Goal: Task Accomplishment & Management: Complete application form

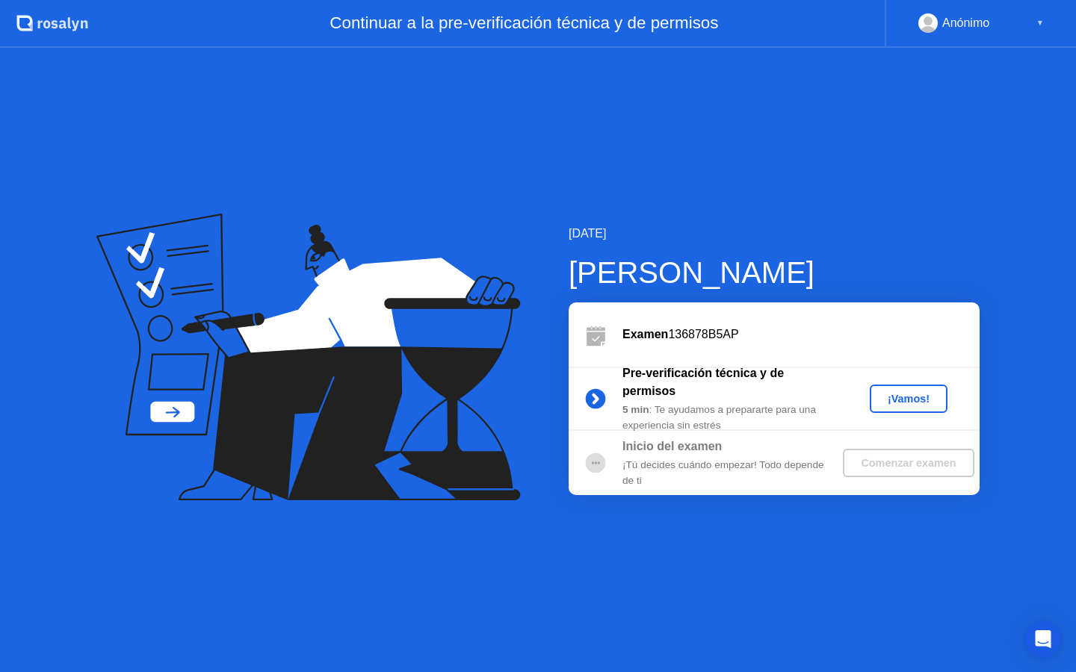
click at [898, 402] on div "¡Vamos!" at bounding box center [908, 399] width 66 height 12
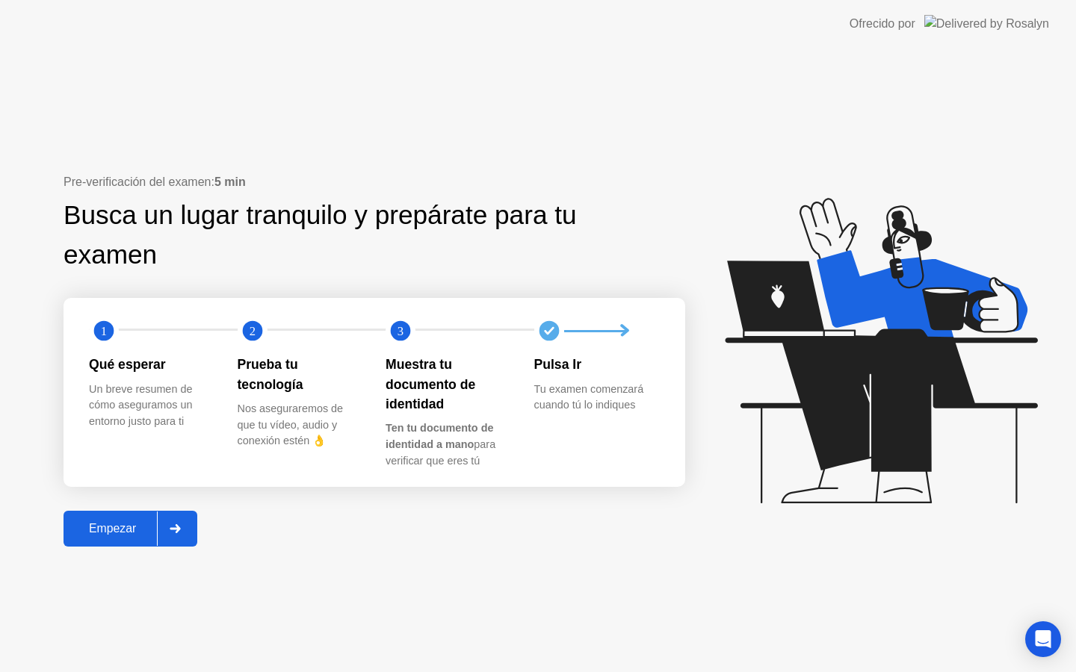
click at [117, 540] on button "Empezar" at bounding box center [130, 529] width 134 height 36
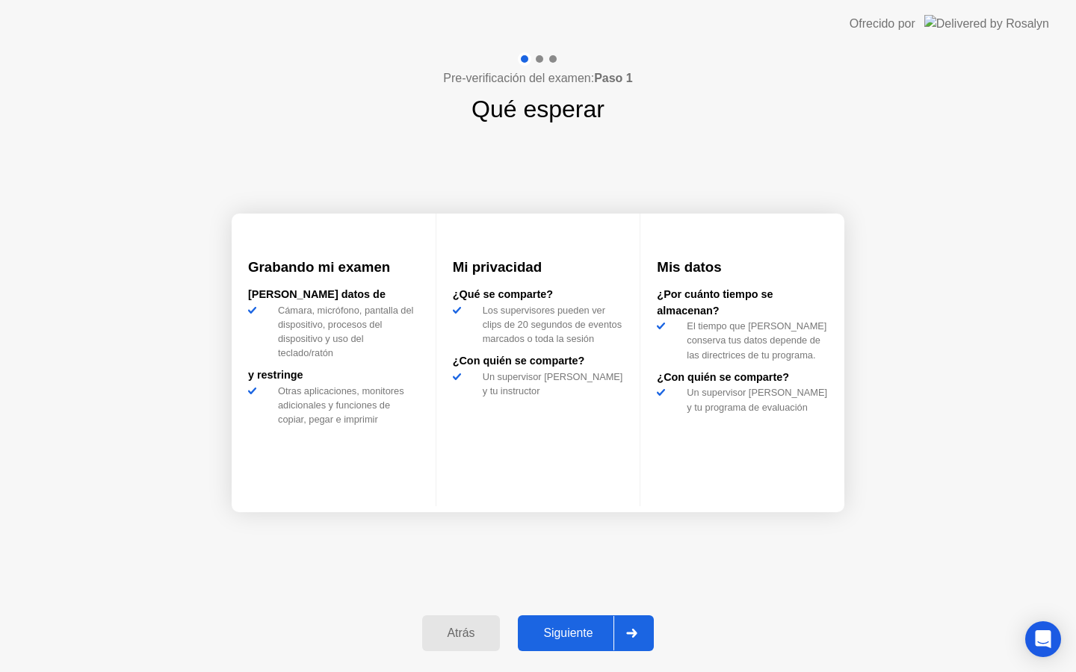
click at [568, 636] on div "Siguiente" at bounding box center [567, 633] width 91 height 13
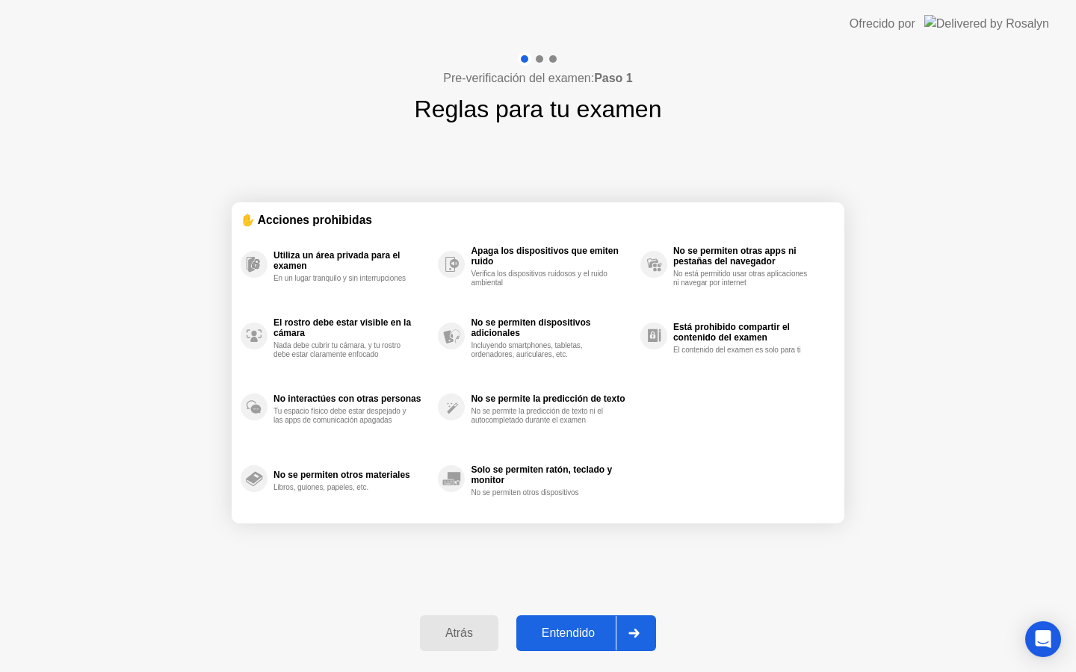
click at [565, 636] on div "Entendido" at bounding box center [568, 633] width 95 height 13
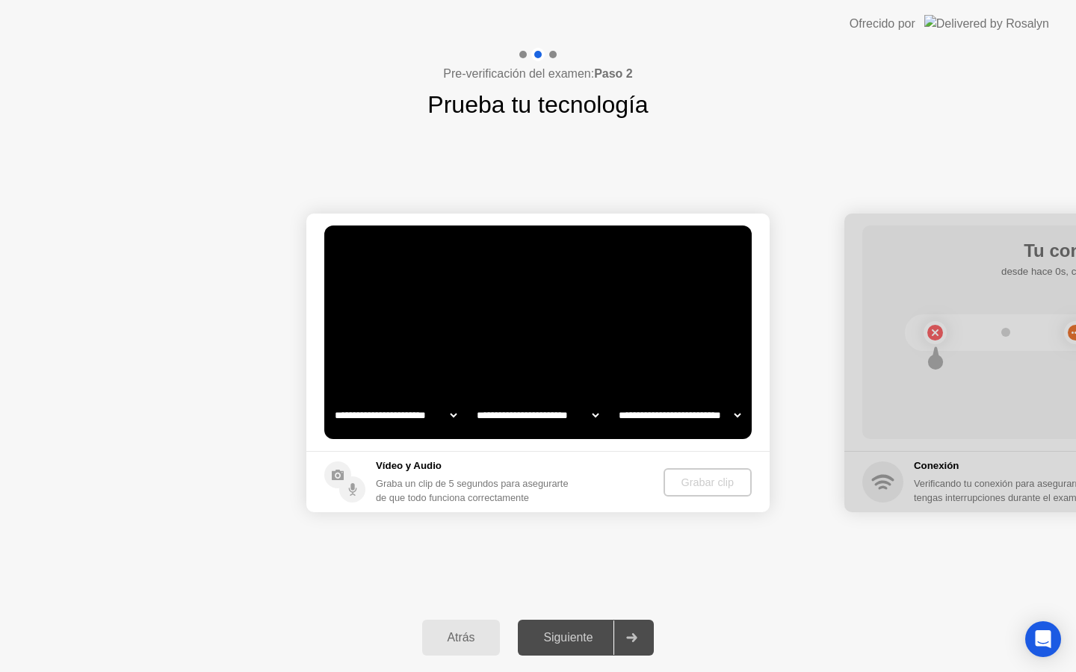
select select "**********"
select select "*******"
click at [692, 488] on div "Grabar clip" at bounding box center [708, 483] width 76 height 12
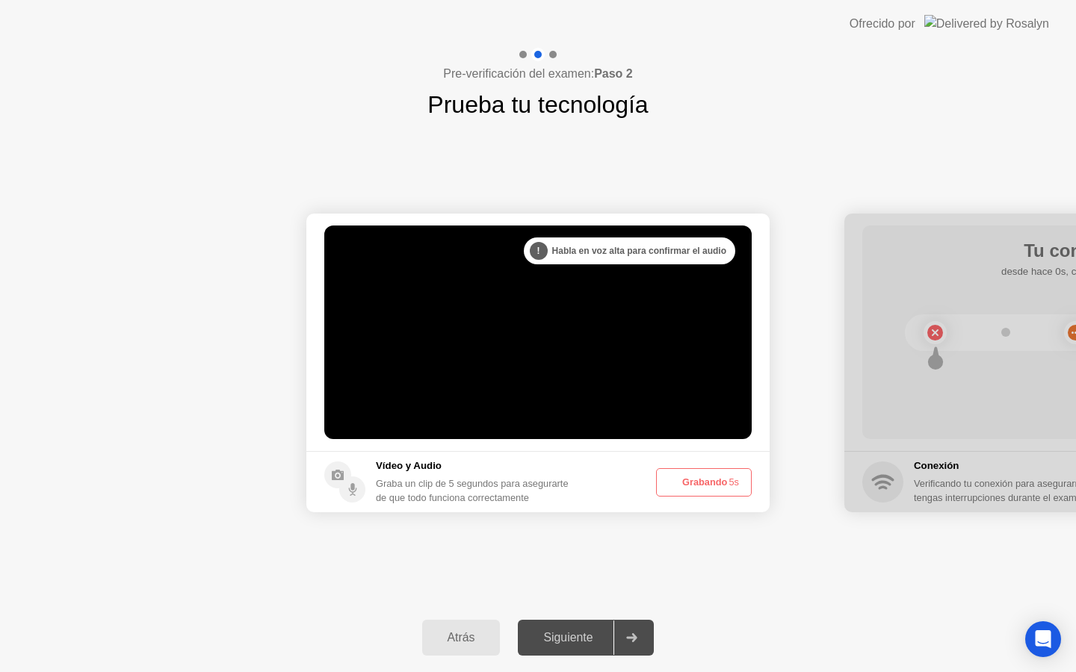
click at [691, 489] on button "Grabando 5s" at bounding box center [704, 482] width 96 height 28
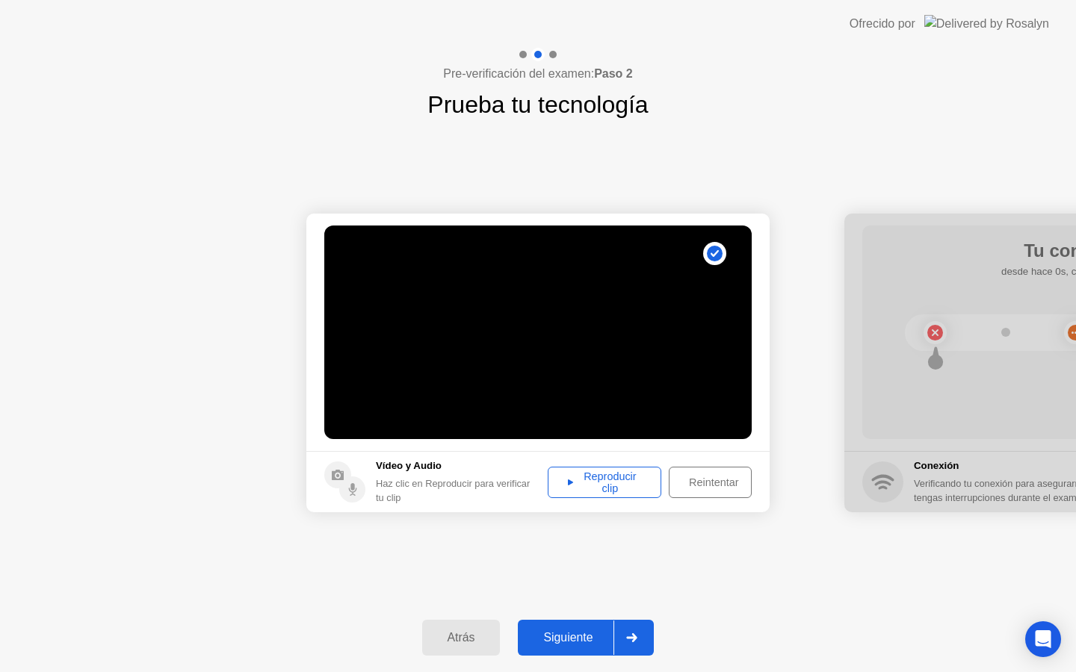
click at [630, 489] on div "Reproducir clip" at bounding box center [604, 483] width 103 height 24
click at [583, 643] on div "Siguiente" at bounding box center [567, 637] width 91 height 13
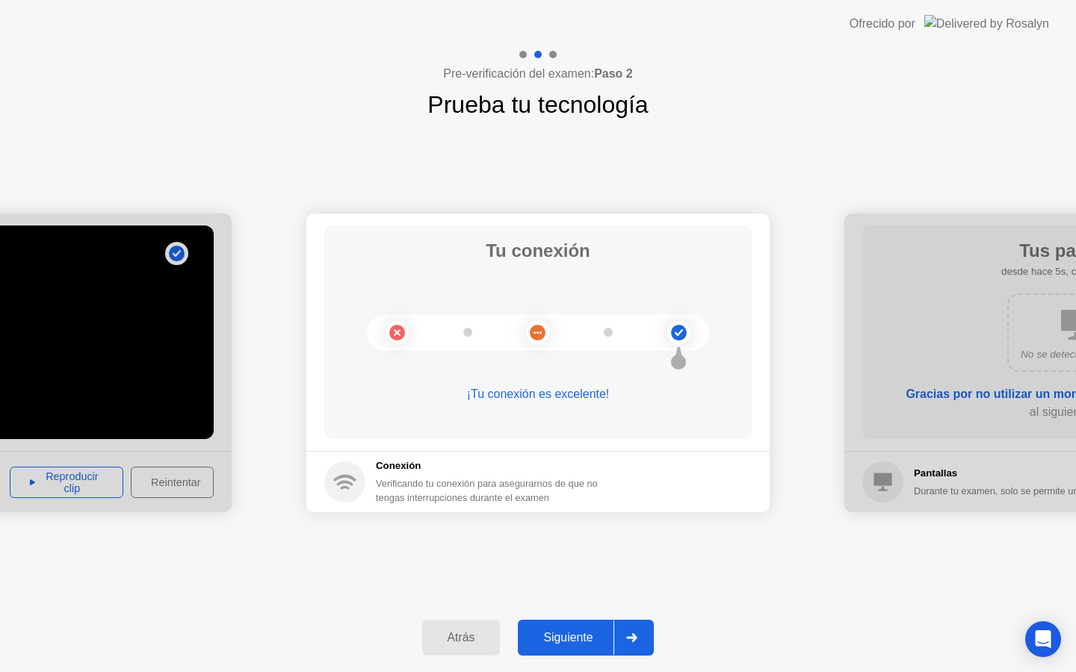
click at [558, 631] on div "Siguiente" at bounding box center [567, 637] width 91 height 13
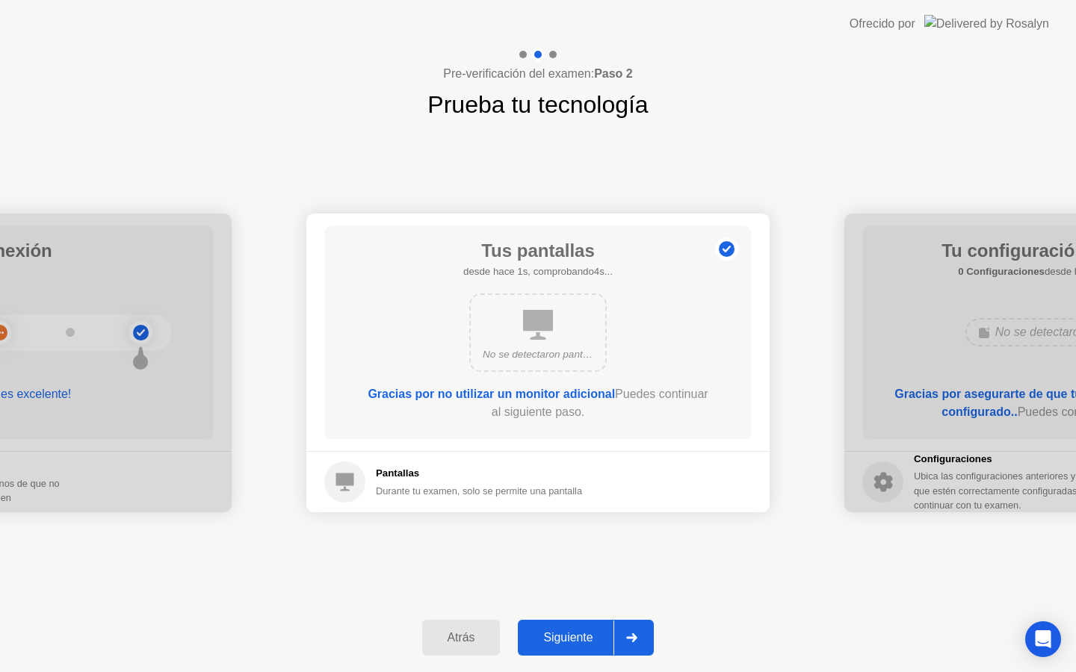
click at [585, 639] on div "Siguiente" at bounding box center [567, 637] width 91 height 13
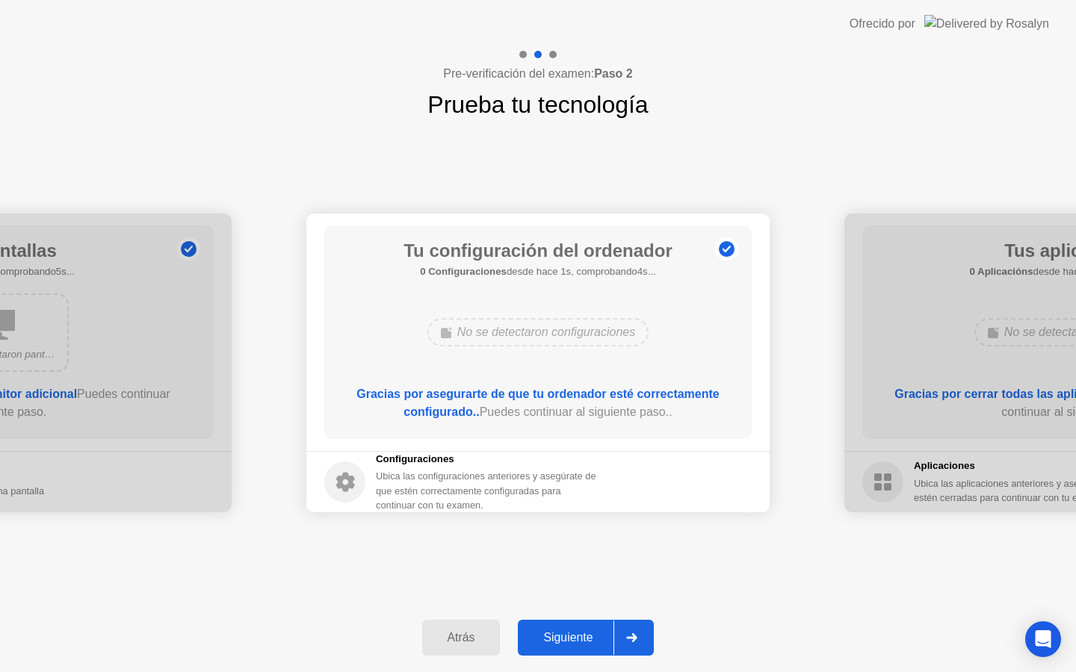
click at [585, 639] on div "Siguiente" at bounding box center [567, 637] width 91 height 13
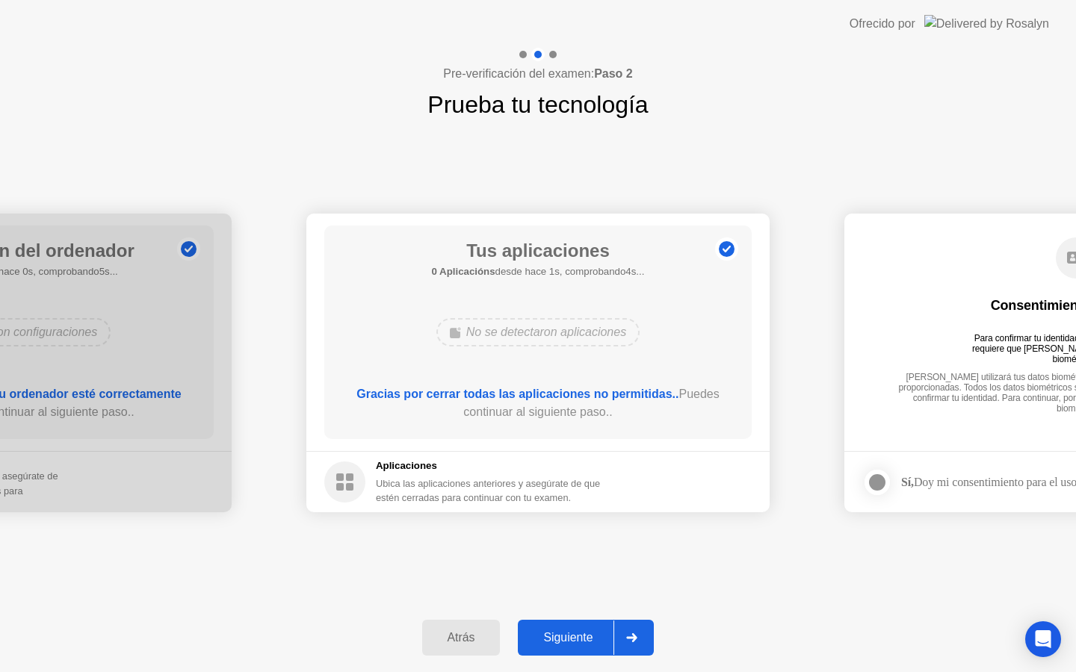
click at [585, 639] on div "Siguiente" at bounding box center [567, 637] width 91 height 13
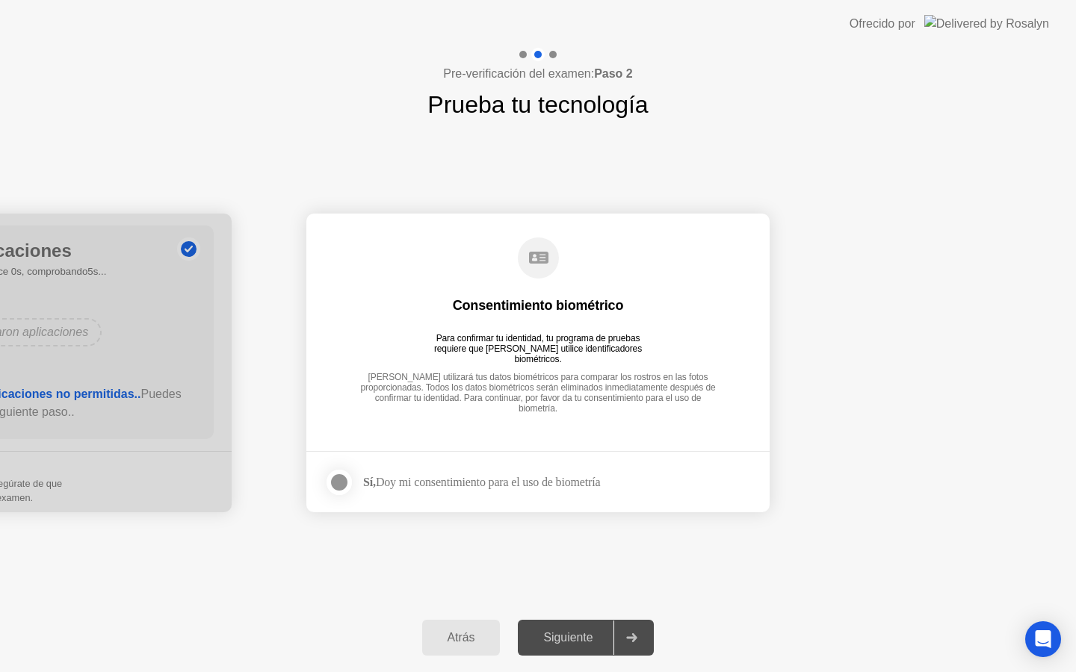
click at [337, 483] on div at bounding box center [339, 483] width 18 height 18
click at [562, 628] on button "Siguiente" at bounding box center [586, 638] width 136 height 36
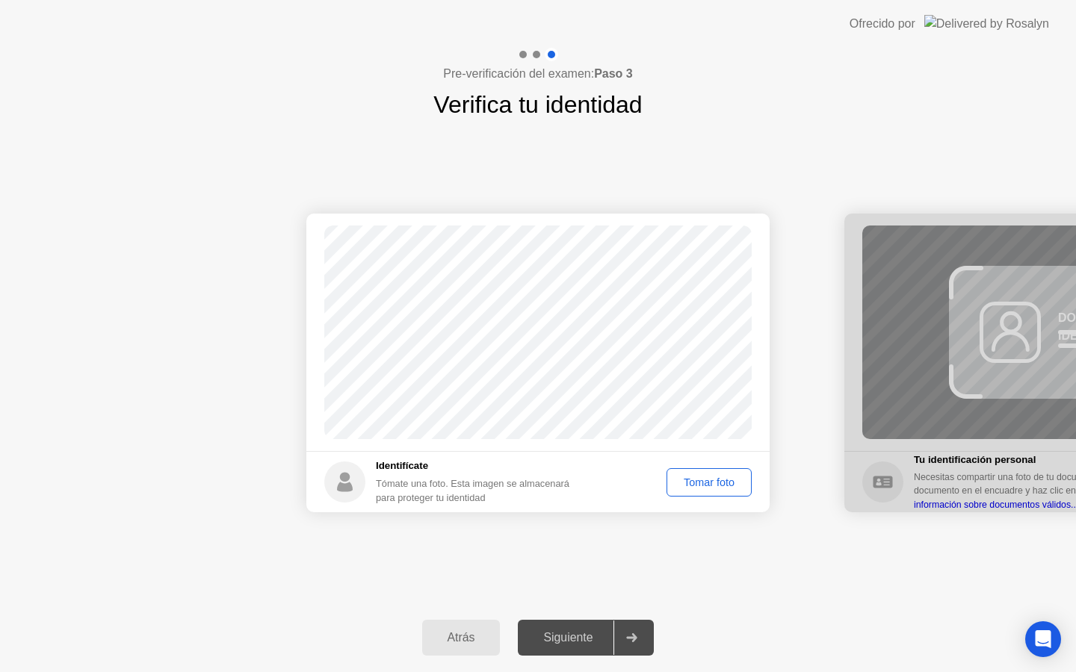
click at [689, 485] on div "Tomar foto" at bounding box center [709, 483] width 75 height 12
click at [571, 641] on div "Siguiente" at bounding box center [567, 637] width 91 height 13
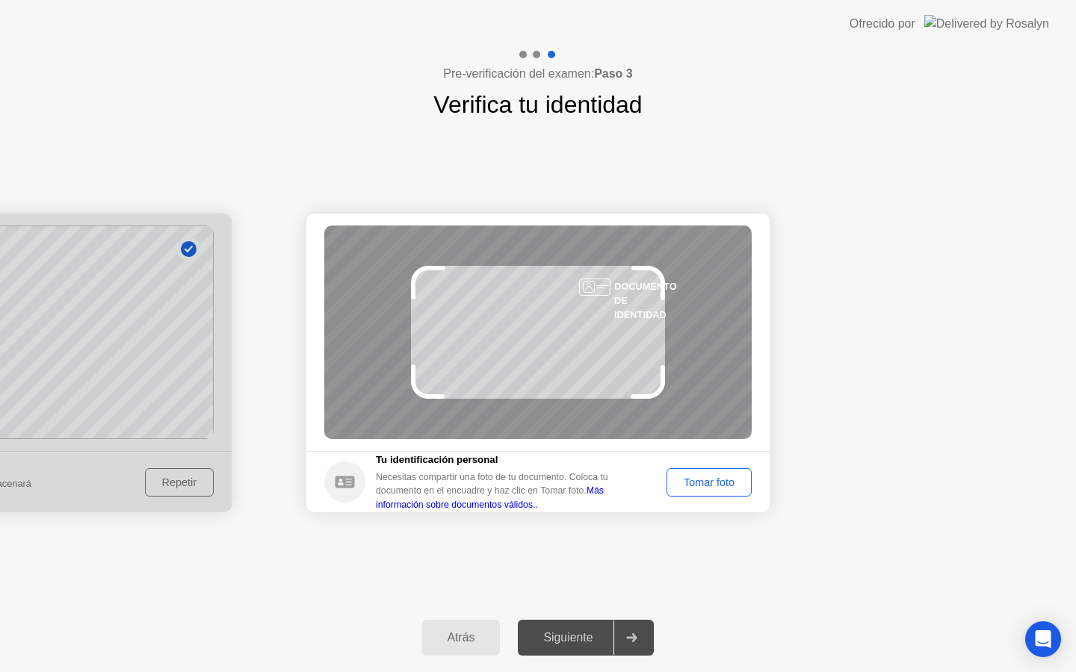
click at [692, 483] on div "Tomar foto" at bounding box center [709, 483] width 75 height 12
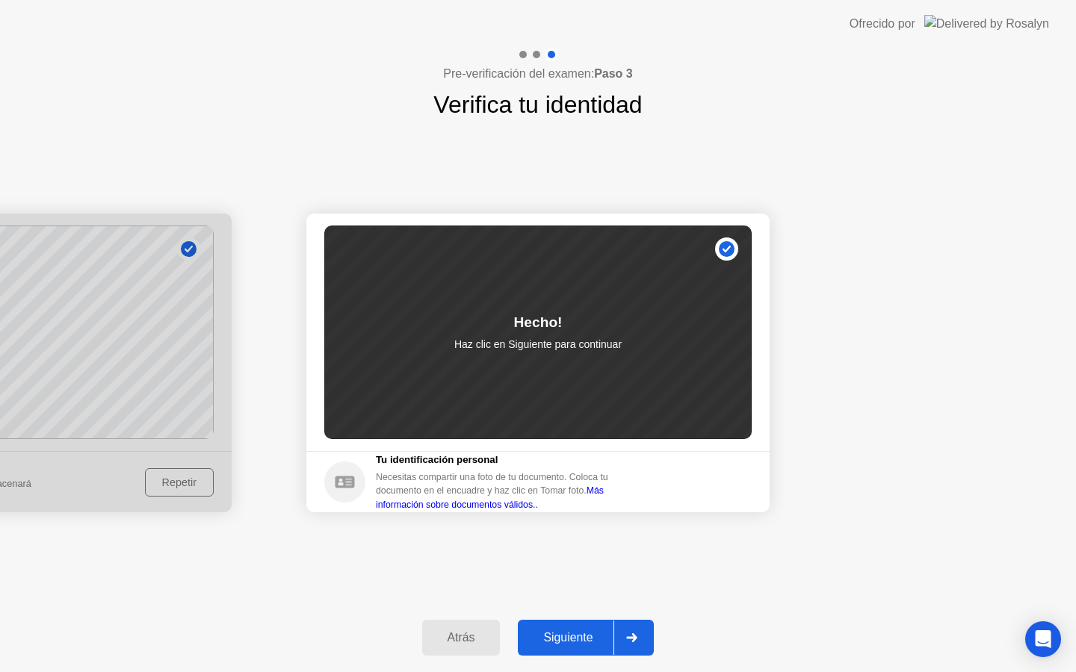
click at [579, 638] on div "Siguiente" at bounding box center [567, 637] width 91 height 13
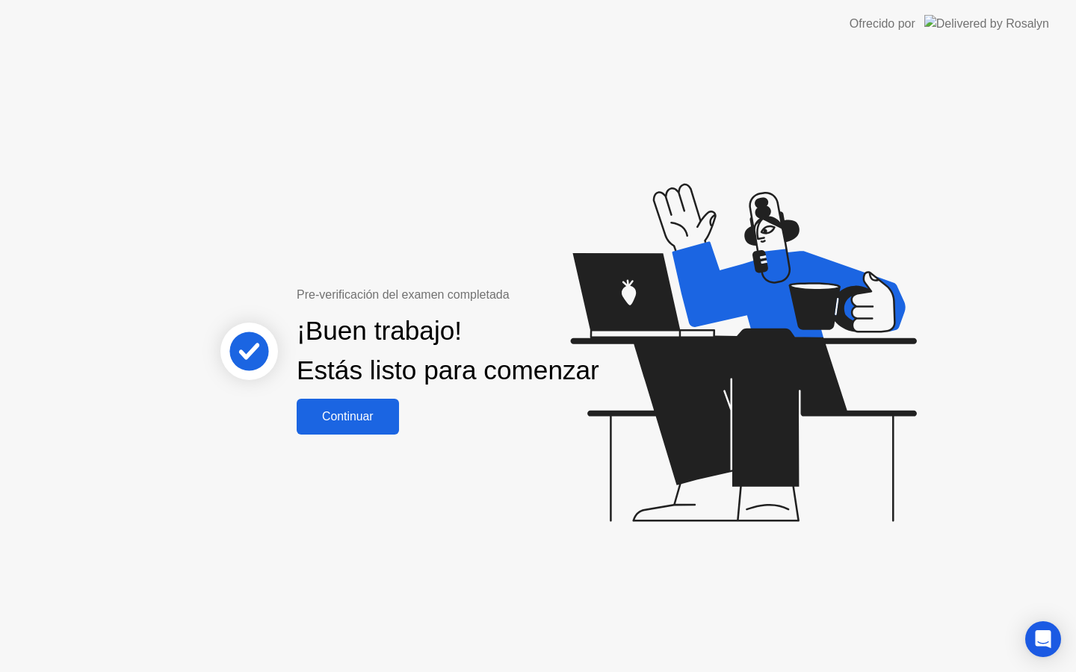
click at [338, 435] on button "Continuar" at bounding box center [348, 417] width 102 height 36
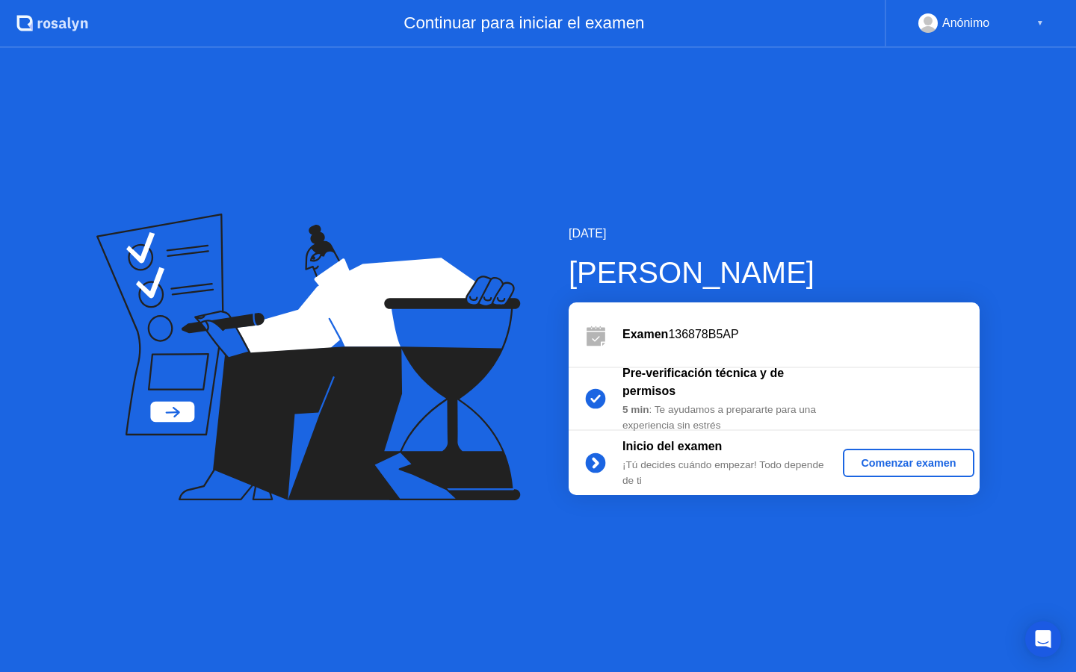
click at [869, 462] on div "Comenzar examen" at bounding box center [908, 463] width 119 height 12
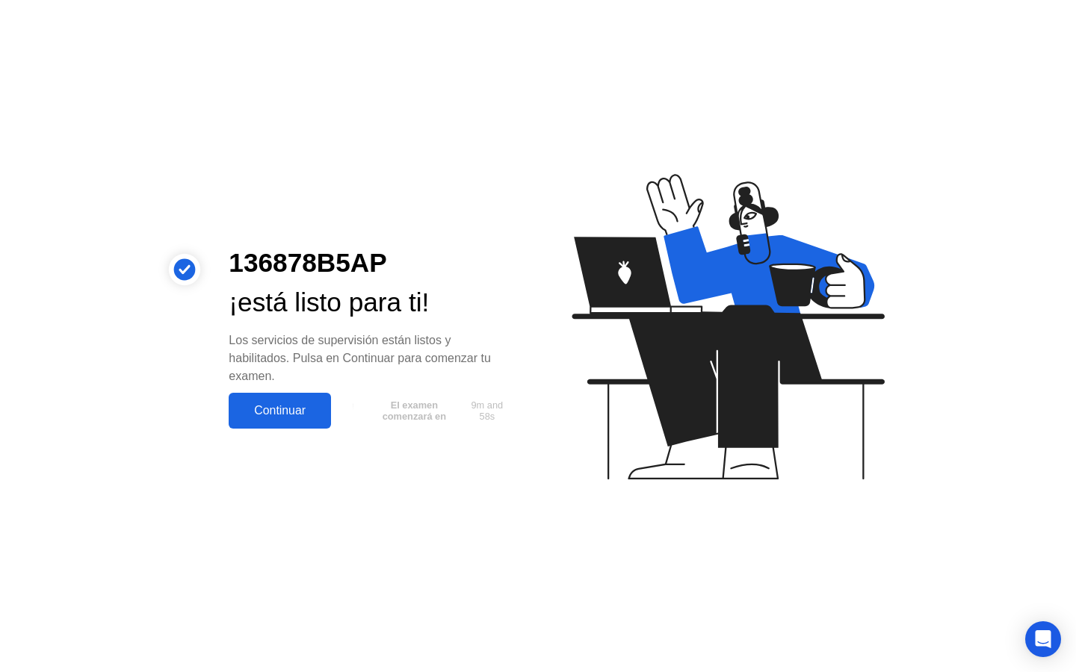
click at [299, 405] on div "Continuar" at bounding box center [279, 410] width 93 height 13
